Goal: Check status

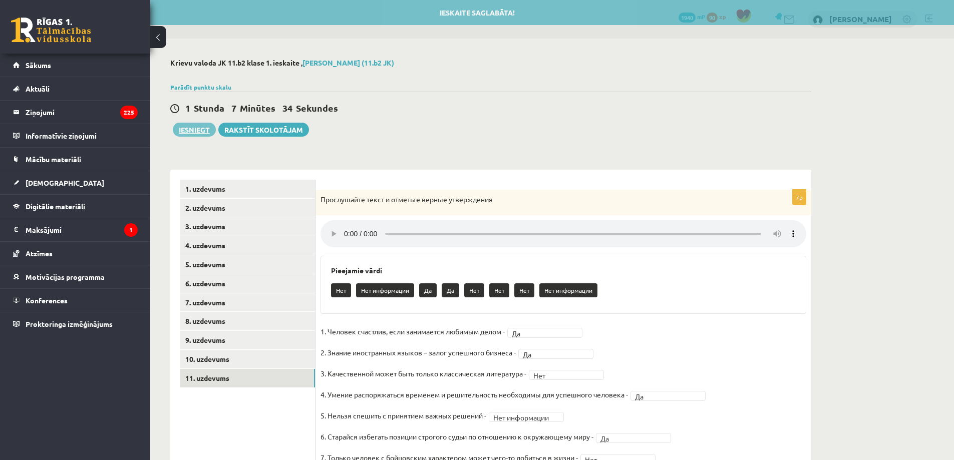
scroll to position [47, 0]
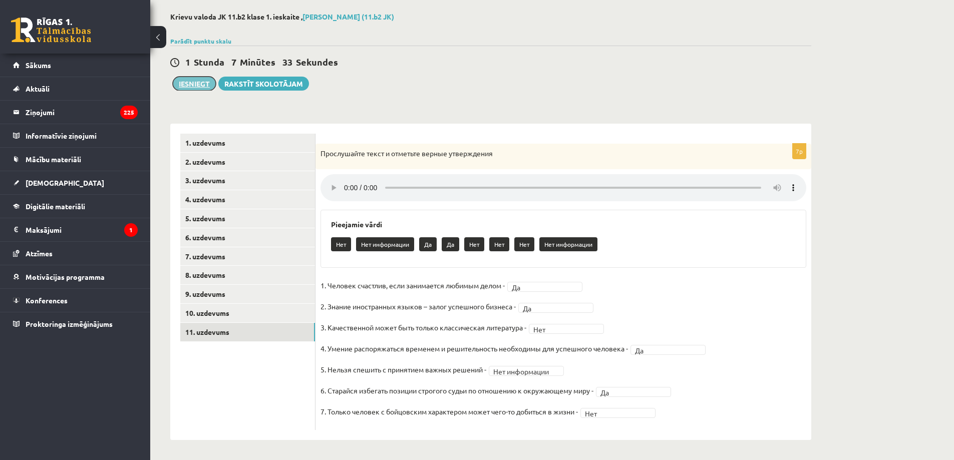
click at [193, 87] on button "Iesniegt" at bounding box center [194, 84] width 43 height 14
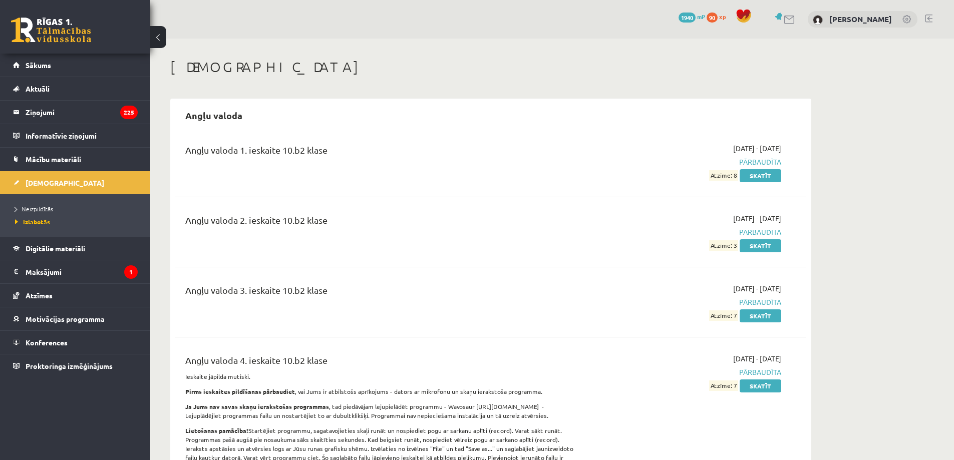
click at [27, 207] on span "Neizpildītās" at bounding box center [34, 209] width 38 height 8
